Goal: Information Seeking & Learning: Learn about a topic

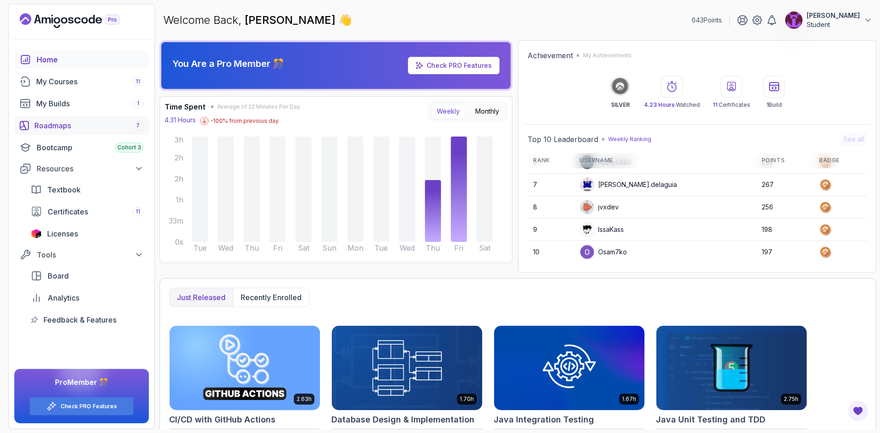
click at [62, 117] on link "Roadmaps 7" at bounding box center [81, 125] width 135 height 18
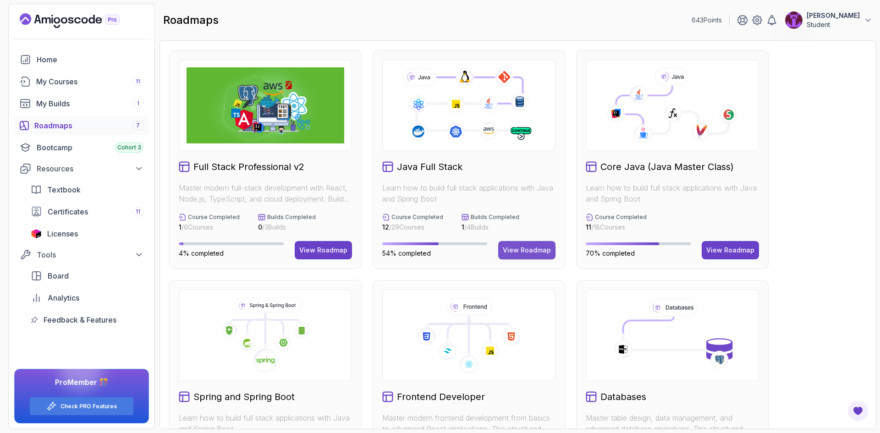
click at [538, 248] on div "View Roadmap" at bounding box center [527, 250] width 48 height 9
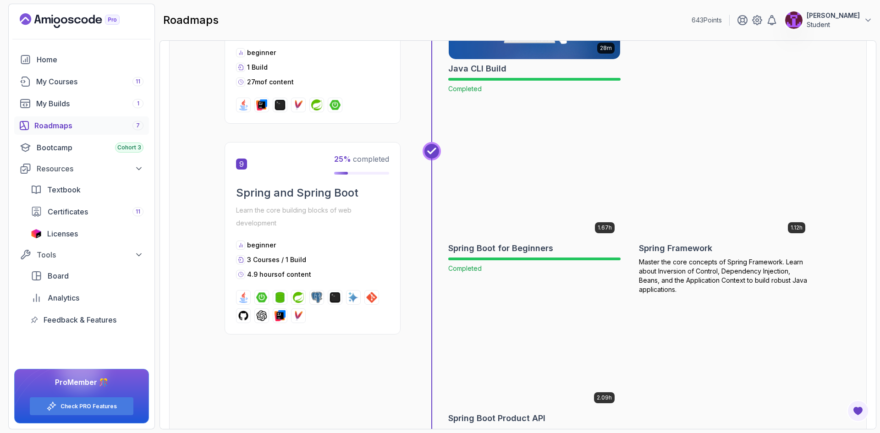
scroll to position [1604, 0]
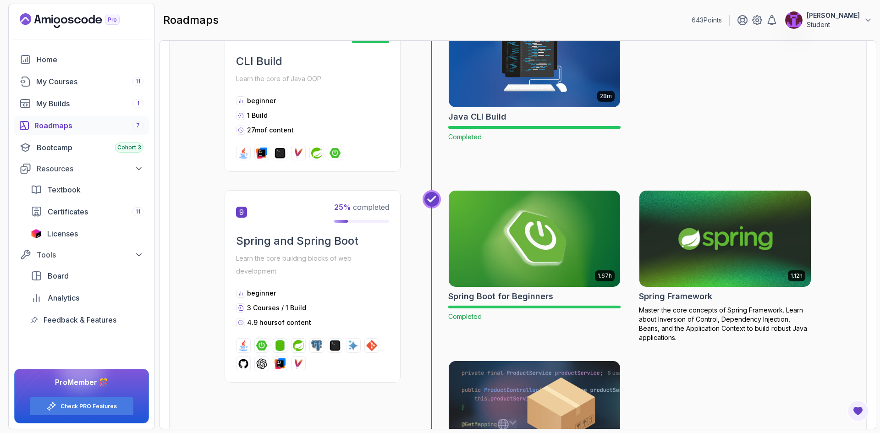
click at [730, 225] on img at bounding box center [725, 238] width 180 height 101
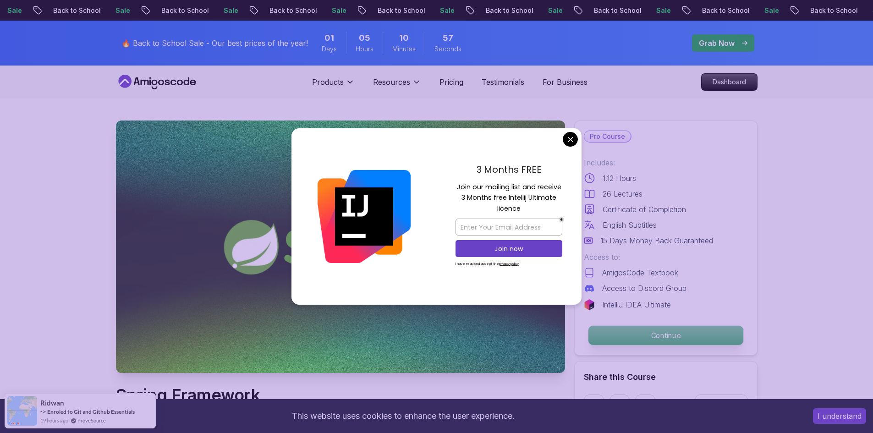
click at [648, 329] on p "Continue" at bounding box center [665, 335] width 155 height 19
click at [575, 147] on div "3 Months FREE Join our mailing list and receive 3 Months free Intellij Ultimate…" at bounding box center [508, 216] width 145 height 177
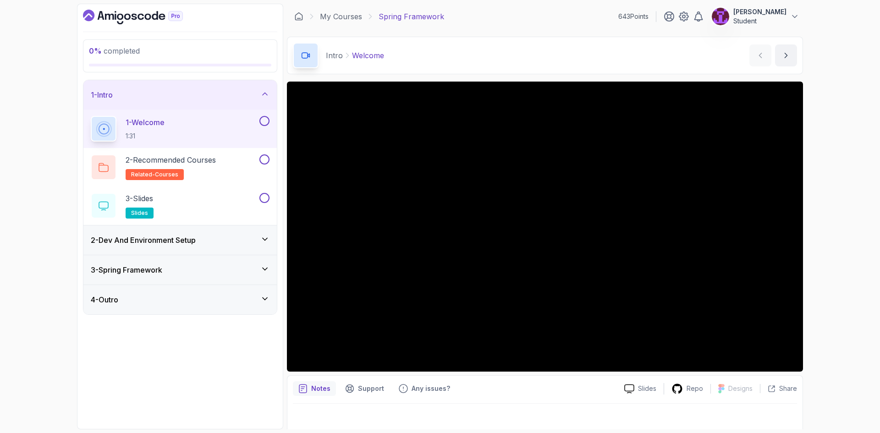
click at [263, 121] on button at bounding box center [264, 121] width 10 height 10
click at [264, 161] on button at bounding box center [264, 159] width 10 height 10
click at [266, 199] on button at bounding box center [264, 198] width 10 height 10
click at [240, 243] on div "2 - Dev And Environment Setup" at bounding box center [180, 240] width 179 height 11
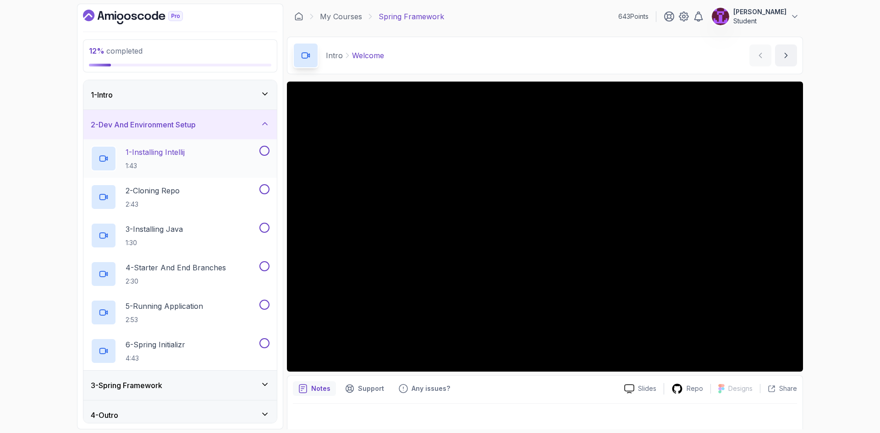
click at [220, 171] on div "1 - Installing Intellij 1:43" at bounding box center [179, 158] width 193 height 39
click at [260, 147] on div at bounding box center [264, 151] width 12 height 10
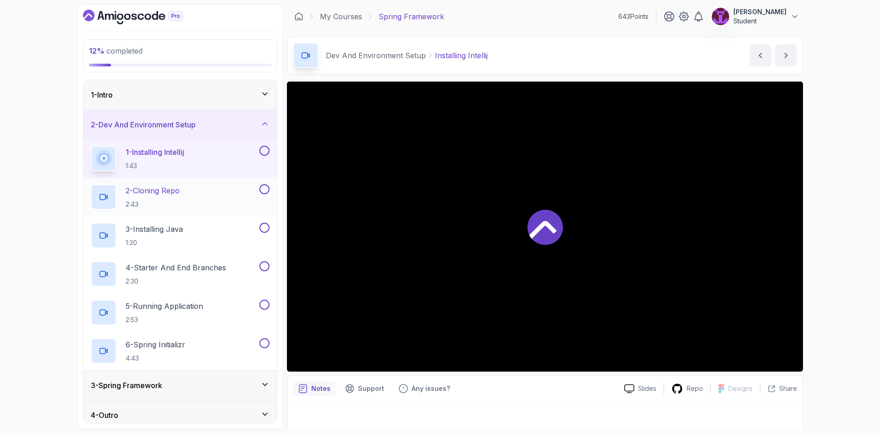
click at [262, 191] on button at bounding box center [264, 189] width 10 height 10
click at [265, 149] on button at bounding box center [264, 151] width 10 height 10
click at [267, 226] on button at bounding box center [264, 228] width 10 height 10
click at [264, 265] on button at bounding box center [264, 266] width 10 height 10
click at [236, 277] on div "4 - Starter And End Branches 2:30" at bounding box center [174, 274] width 167 height 26
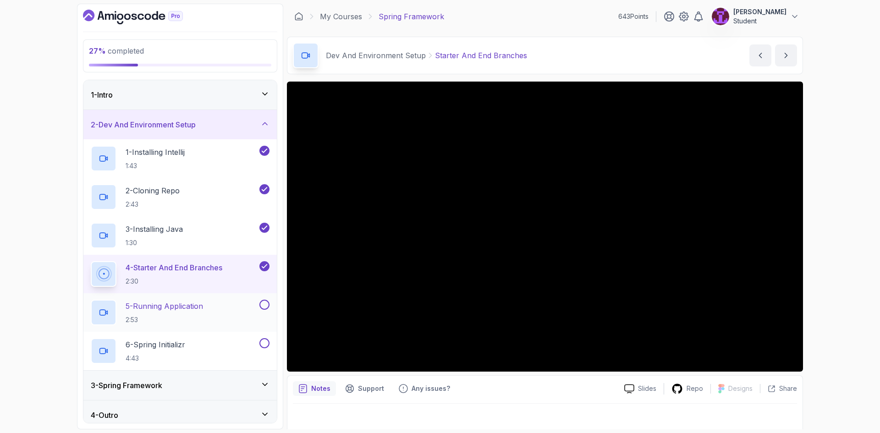
click at [263, 306] on button at bounding box center [264, 305] width 10 height 10
click at [264, 342] on button at bounding box center [264, 343] width 10 height 10
click at [261, 127] on icon at bounding box center [264, 123] width 9 height 9
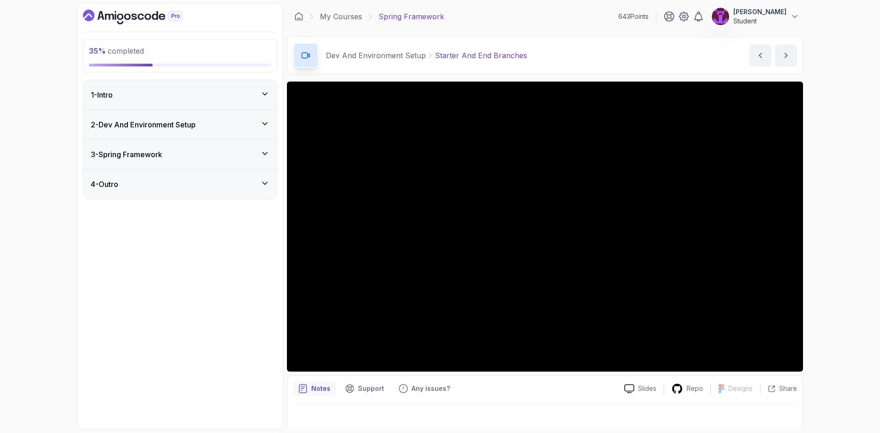
click at [262, 150] on icon at bounding box center [264, 153] width 9 height 9
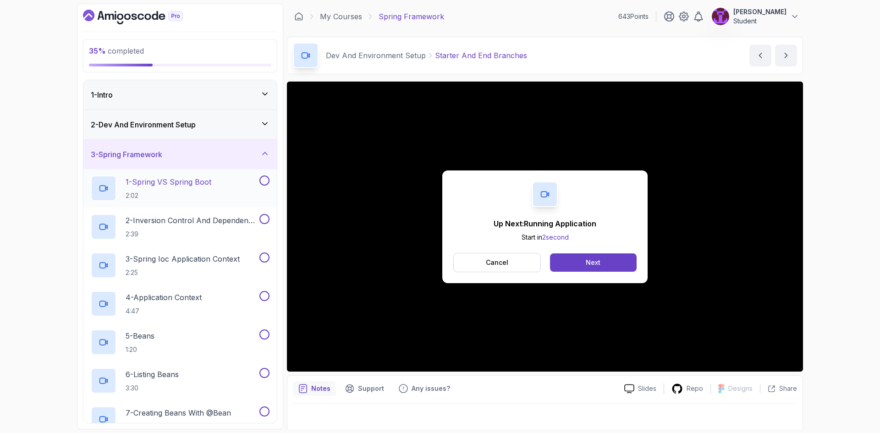
drag, startPoint x: 237, startPoint y: 181, endPoint x: 249, endPoint y: 198, distance: 21.7
click at [237, 181] on div "1 - Spring VS Spring Boot 2:02" at bounding box center [174, 189] width 167 height 26
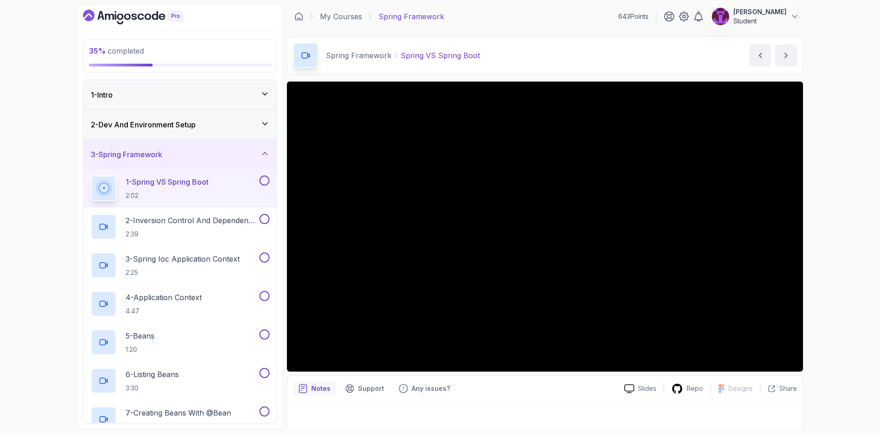
click at [252, 118] on div "2 - Dev And Environment Setup" at bounding box center [179, 124] width 193 height 29
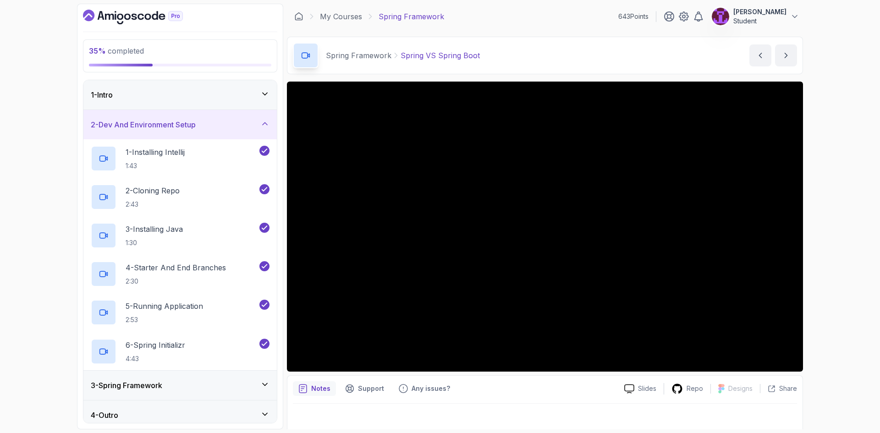
click at [252, 118] on div "2 - Dev And Environment Setup" at bounding box center [179, 124] width 193 height 29
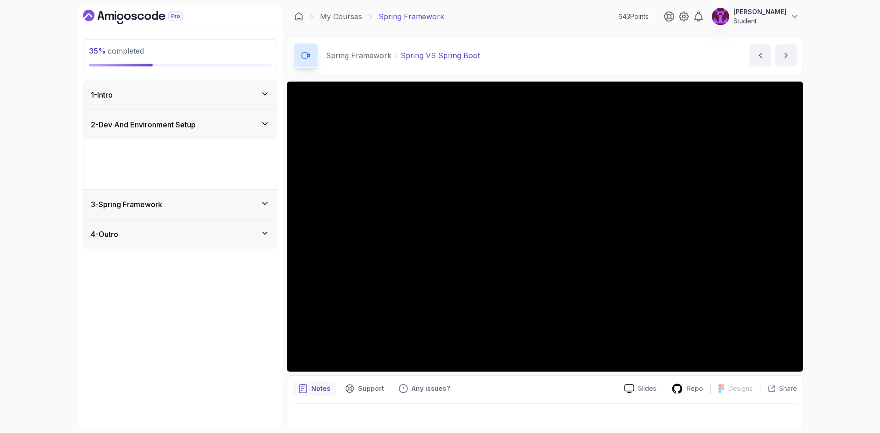
click at [261, 92] on icon at bounding box center [264, 93] width 9 height 9
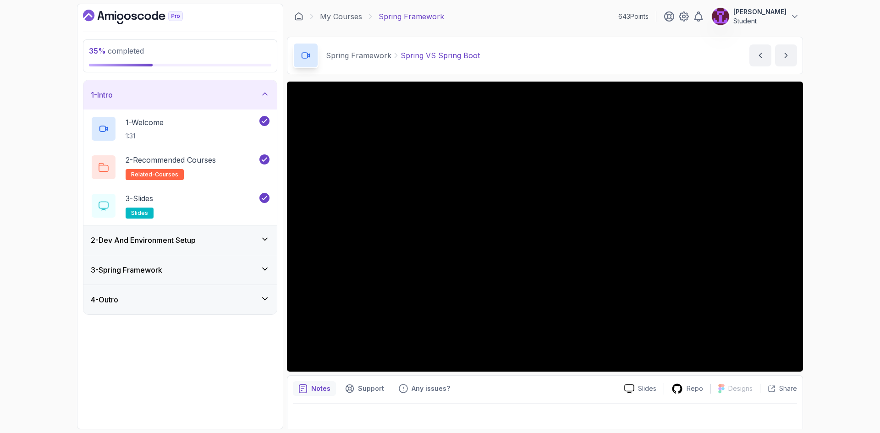
click at [261, 93] on icon at bounding box center [264, 93] width 9 height 9
